Goal: Complete application form

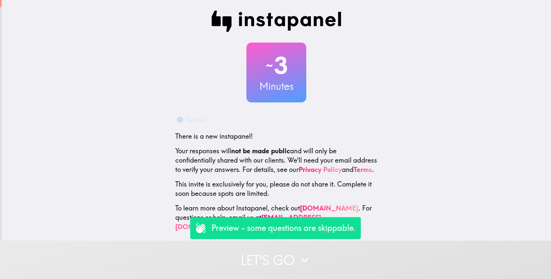
scroll to position [1, 0]
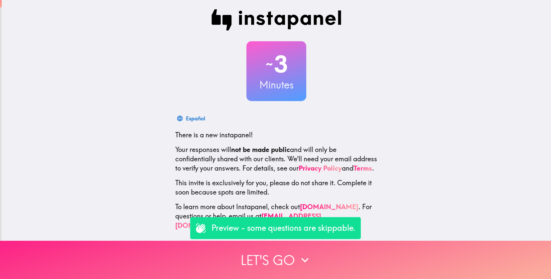
click at [277, 252] on button "Let's go" at bounding box center [275, 260] width 551 height 38
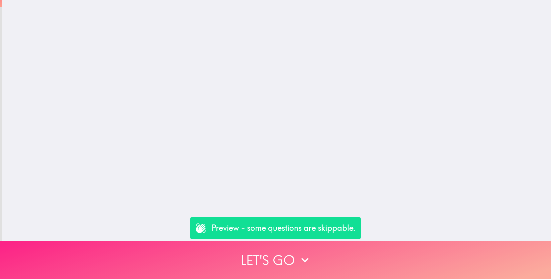
scroll to position [0, 0]
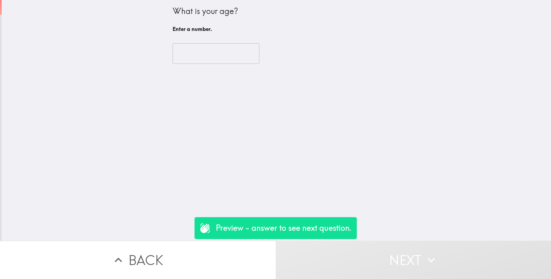
click at [205, 62] on input "number" at bounding box center [216, 53] width 87 height 21
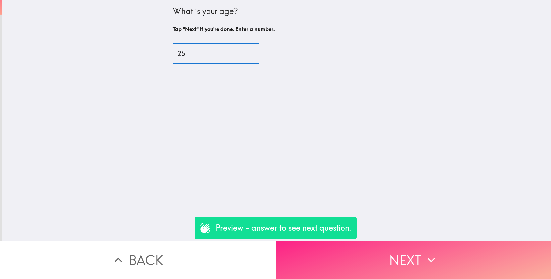
type input "25"
click at [361, 251] on button "Next" at bounding box center [414, 260] width 276 height 38
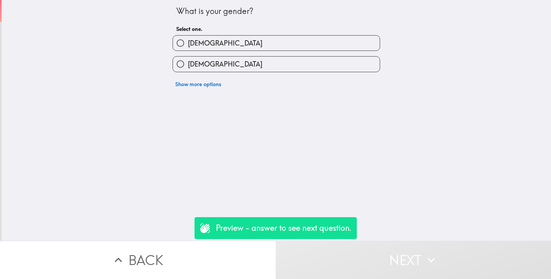
click at [207, 66] on span "[DEMOGRAPHIC_DATA]" at bounding box center [225, 64] width 75 height 9
click at [188, 66] on input "[DEMOGRAPHIC_DATA]" at bounding box center [180, 64] width 15 height 15
radio input "true"
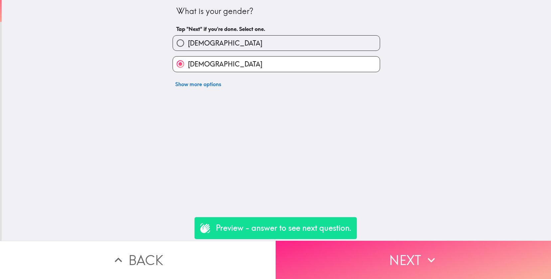
click at [367, 266] on button "Next" at bounding box center [414, 260] width 276 height 38
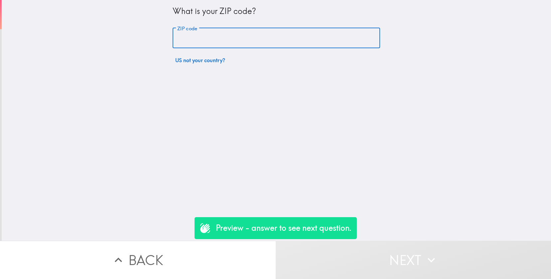
click at [200, 44] on input "ZIP code" at bounding box center [277, 38] width 208 height 21
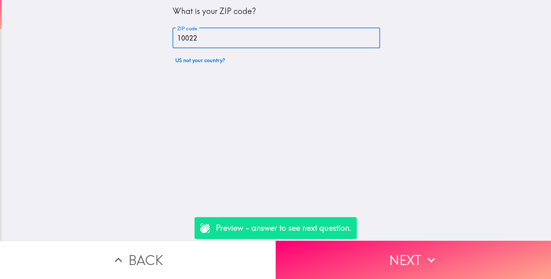
type input "10022"
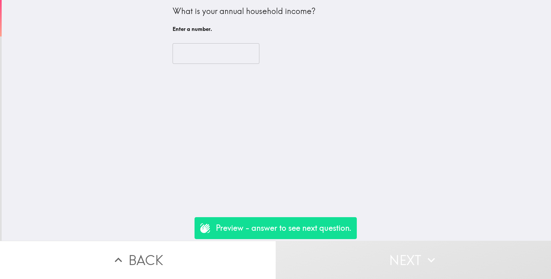
click at [208, 48] on input "number" at bounding box center [216, 53] width 87 height 21
click at [140, 261] on button "Back" at bounding box center [138, 260] width 276 height 38
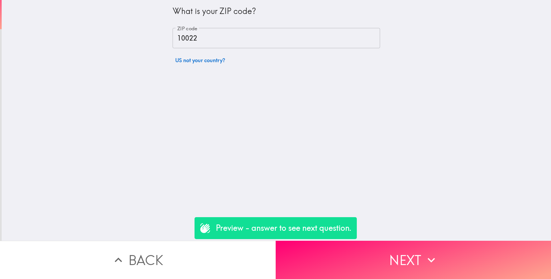
click at [140, 261] on button "Back" at bounding box center [138, 260] width 276 height 38
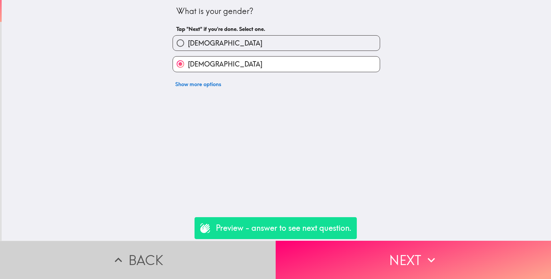
click at [140, 261] on button "Back" at bounding box center [138, 260] width 276 height 38
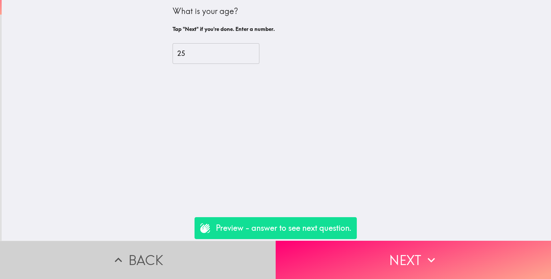
click at [140, 261] on button "Back" at bounding box center [138, 260] width 276 height 38
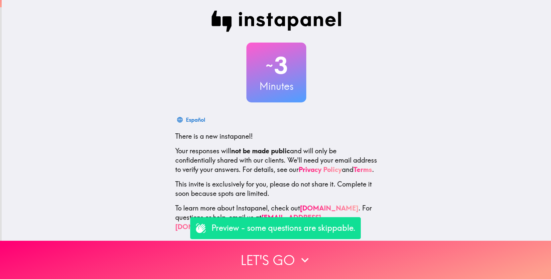
scroll to position [1, 0]
